Goal: Information Seeking & Learning: Learn about a topic

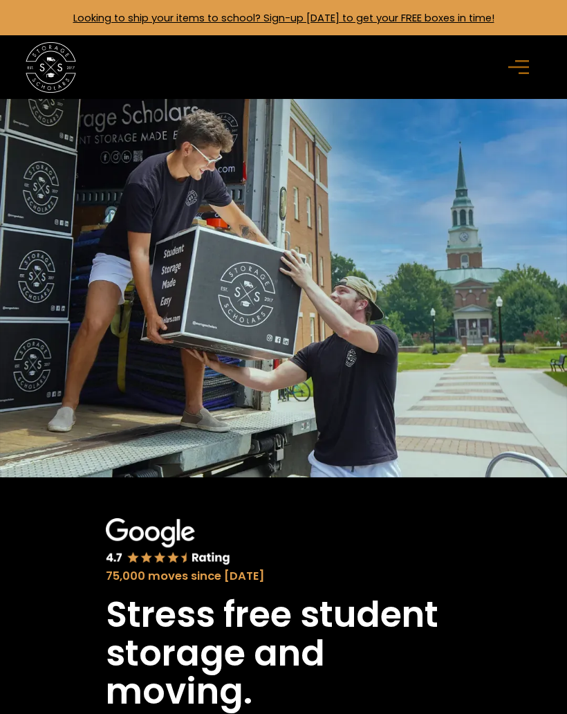
click at [515, 71] on icon "menu" at bounding box center [518, 66] width 21 height 15
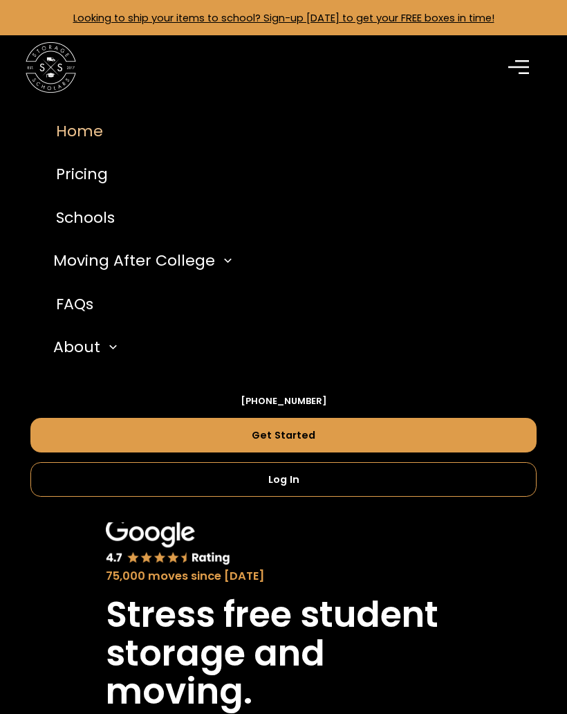
click at [68, 174] on link "Pricing" at bounding box center [283, 175] width 506 height 44
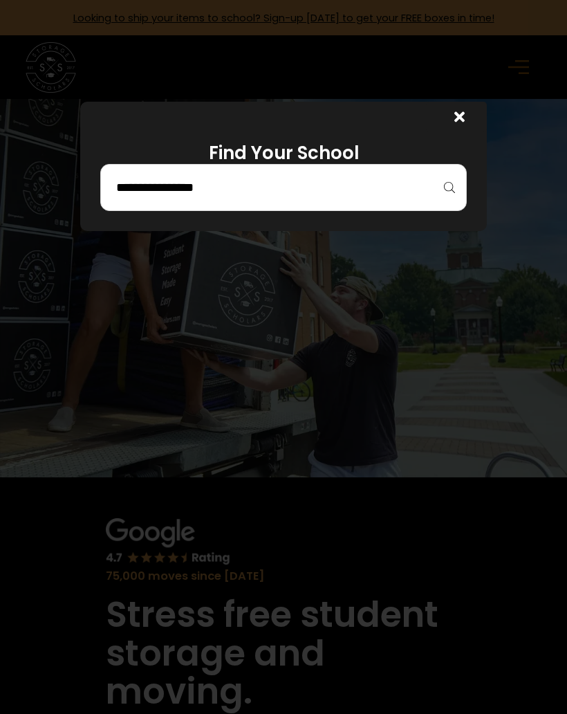
click at [150, 199] on input "search" at bounding box center [283, 188] width 337 height 24
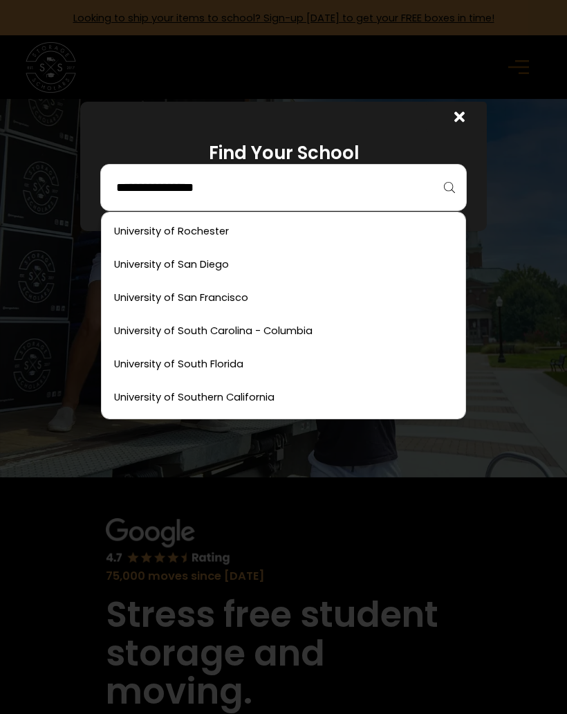
scroll to position [7611, 0]
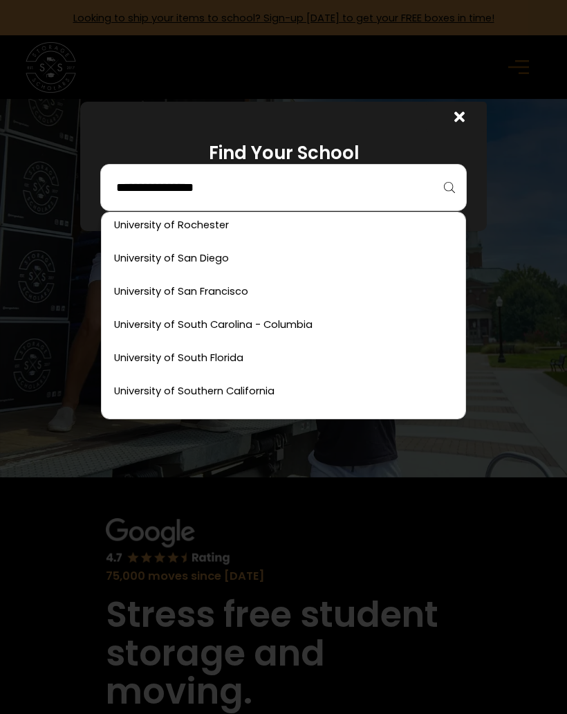
click at [160, 288] on link at bounding box center [283, 291] width 353 height 30
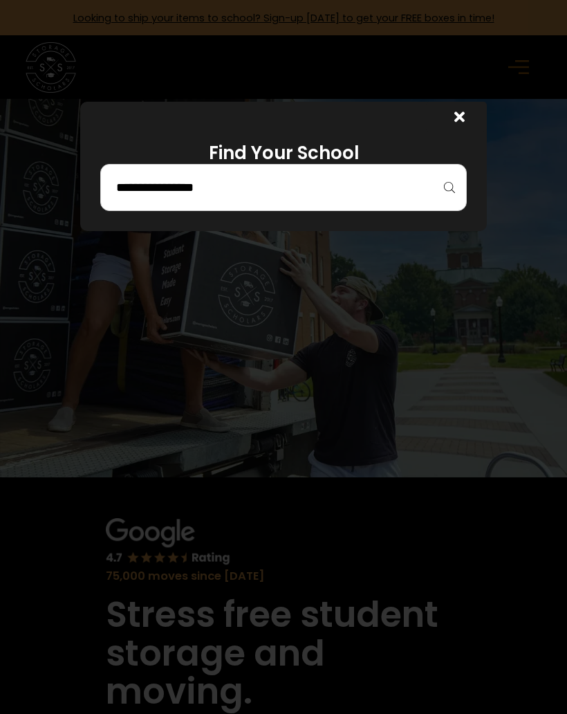
click at [467, 120] on div at bounding box center [456, 117] width 61 height 30
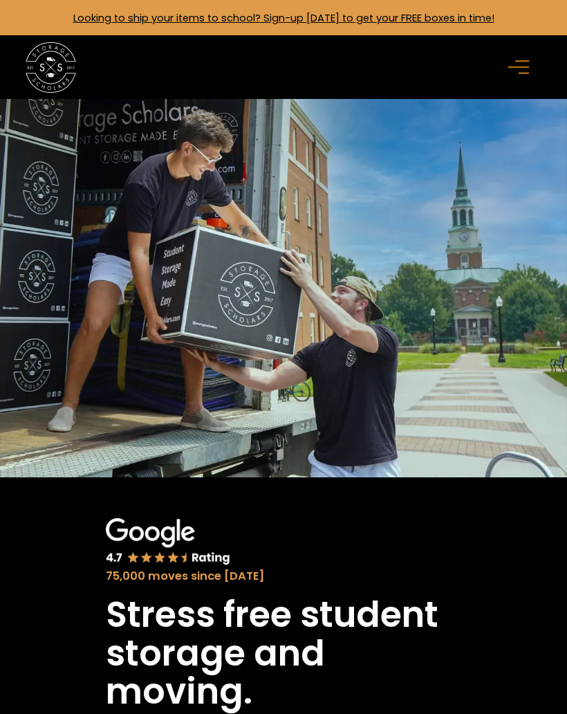
click at [523, 73] on rect "menu" at bounding box center [524, 74] width 10 height 2
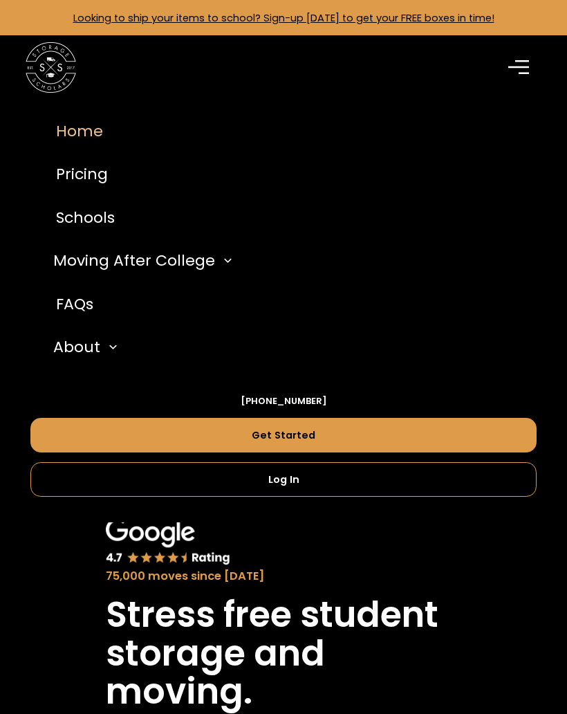
click at [63, 346] on div "About" at bounding box center [76, 346] width 47 height 23
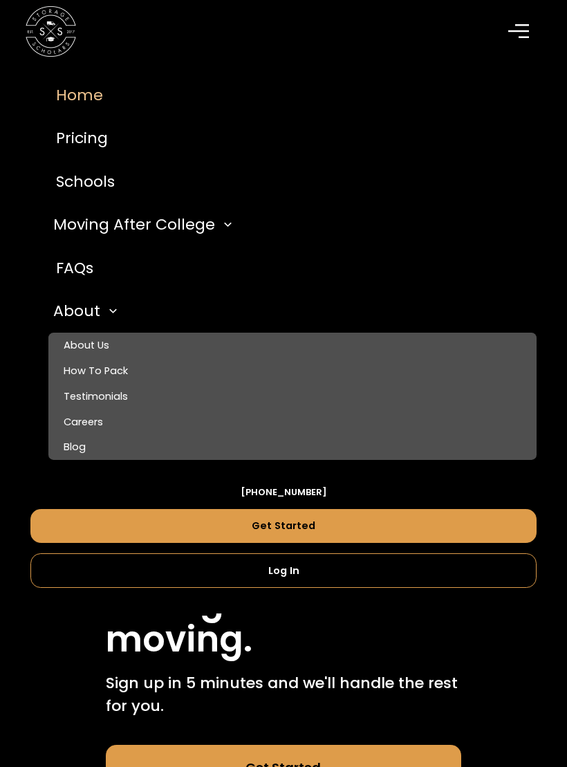
scroll to position [62, 0]
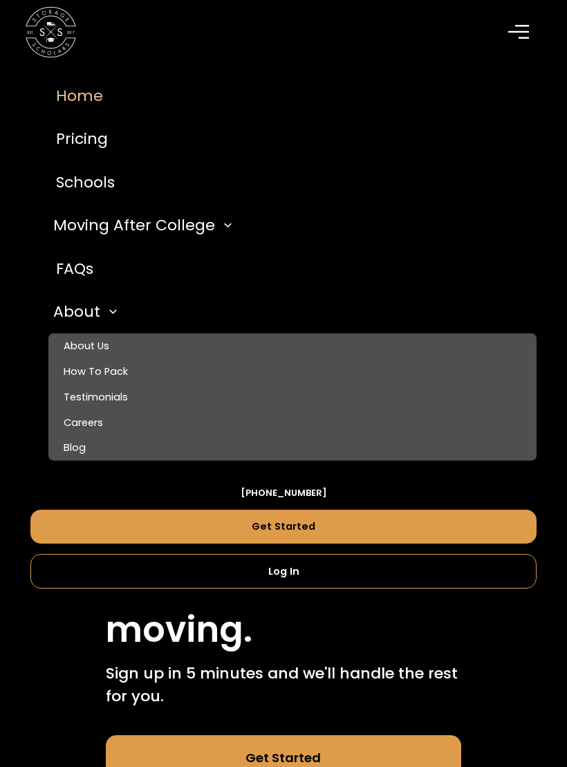
click at [90, 344] on link "About Us" at bounding box center [292, 346] width 488 height 26
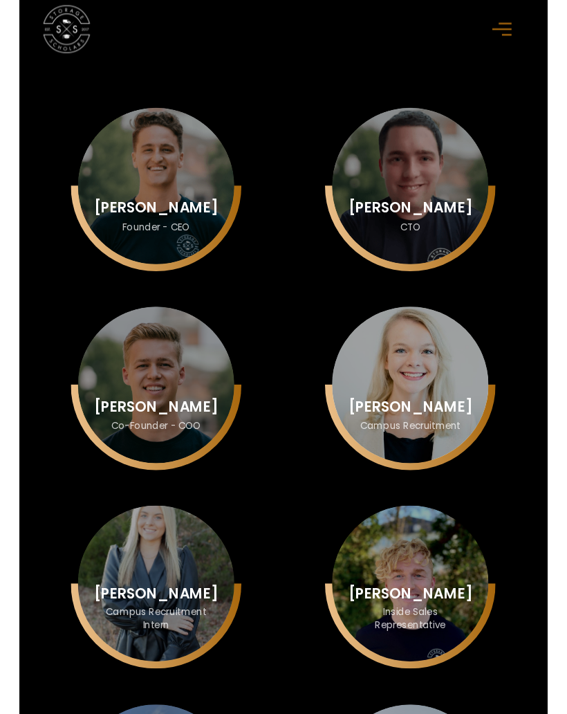
scroll to position [3404, 0]
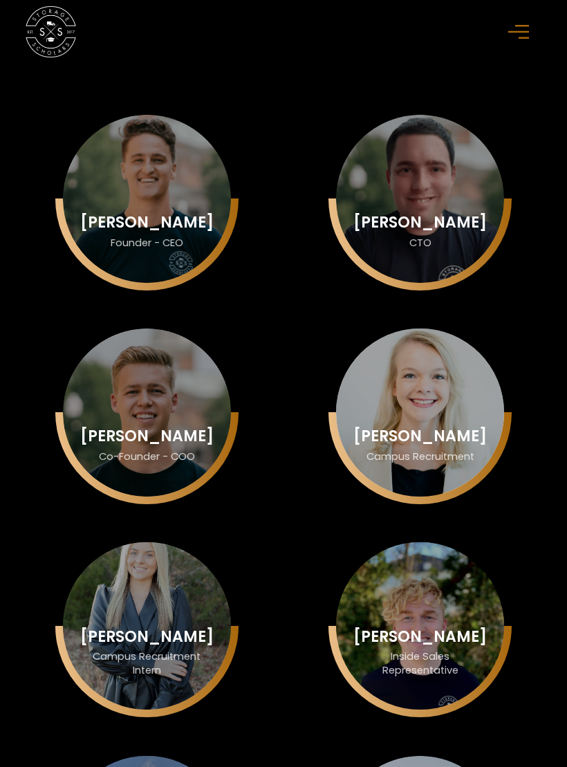
click at [231, 283] on div "Jenna Zayicek Campus Recruitment" at bounding box center [147, 199] width 168 height 168
click at [214, 231] on div "Jenna Zayicek" at bounding box center [146, 222] width 133 height 17
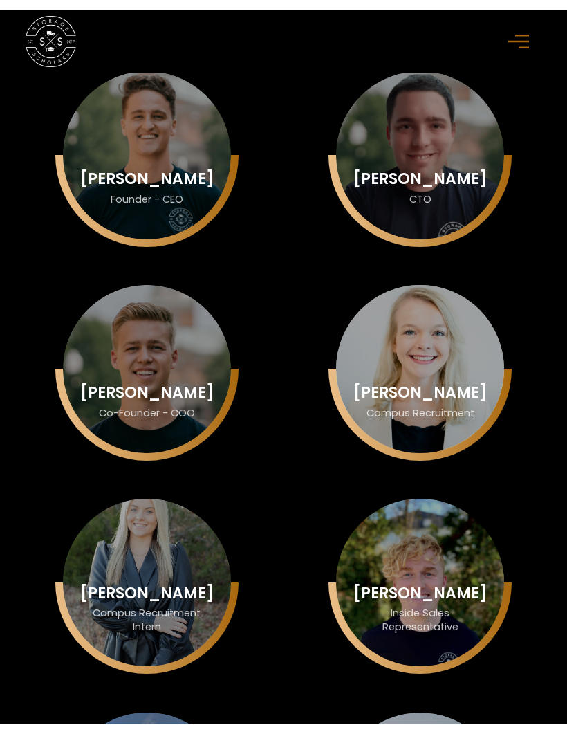
scroll to position [3457, 0]
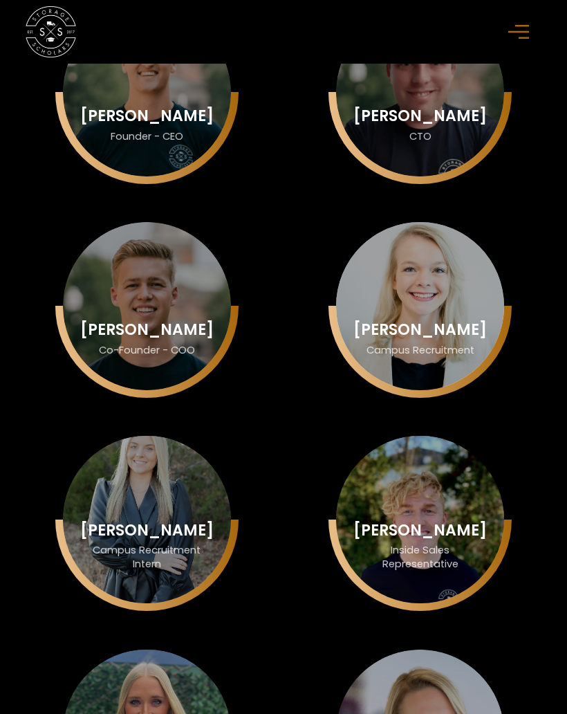
click at [214, 124] on div "Jenna Zayicek" at bounding box center [146, 116] width 133 height 17
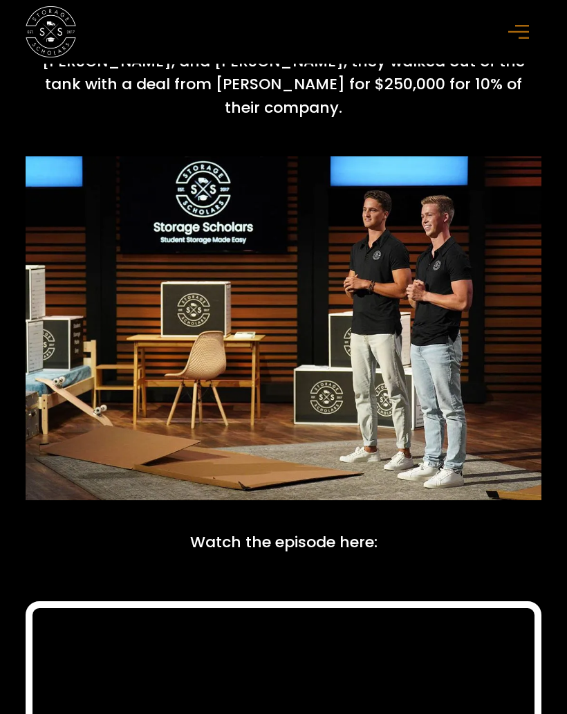
scroll to position [5729, 0]
